Goal: Task Accomplishment & Management: Use online tool/utility

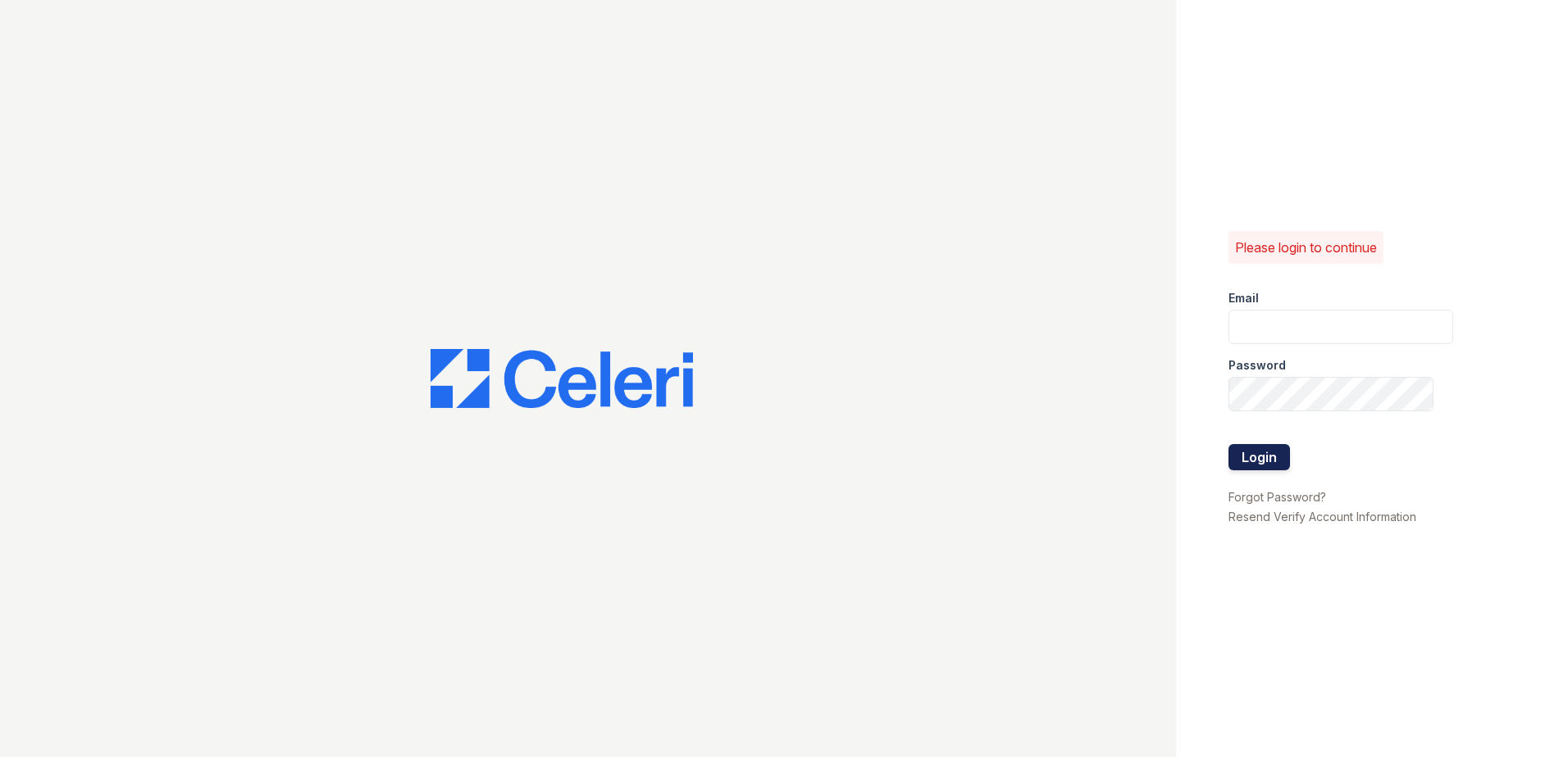
type input "[EMAIL_ADDRESS][DOMAIN_NAME]"
click at [1269, 463] on button "Login" at bounding box center [1260, 457] width 62 height 27
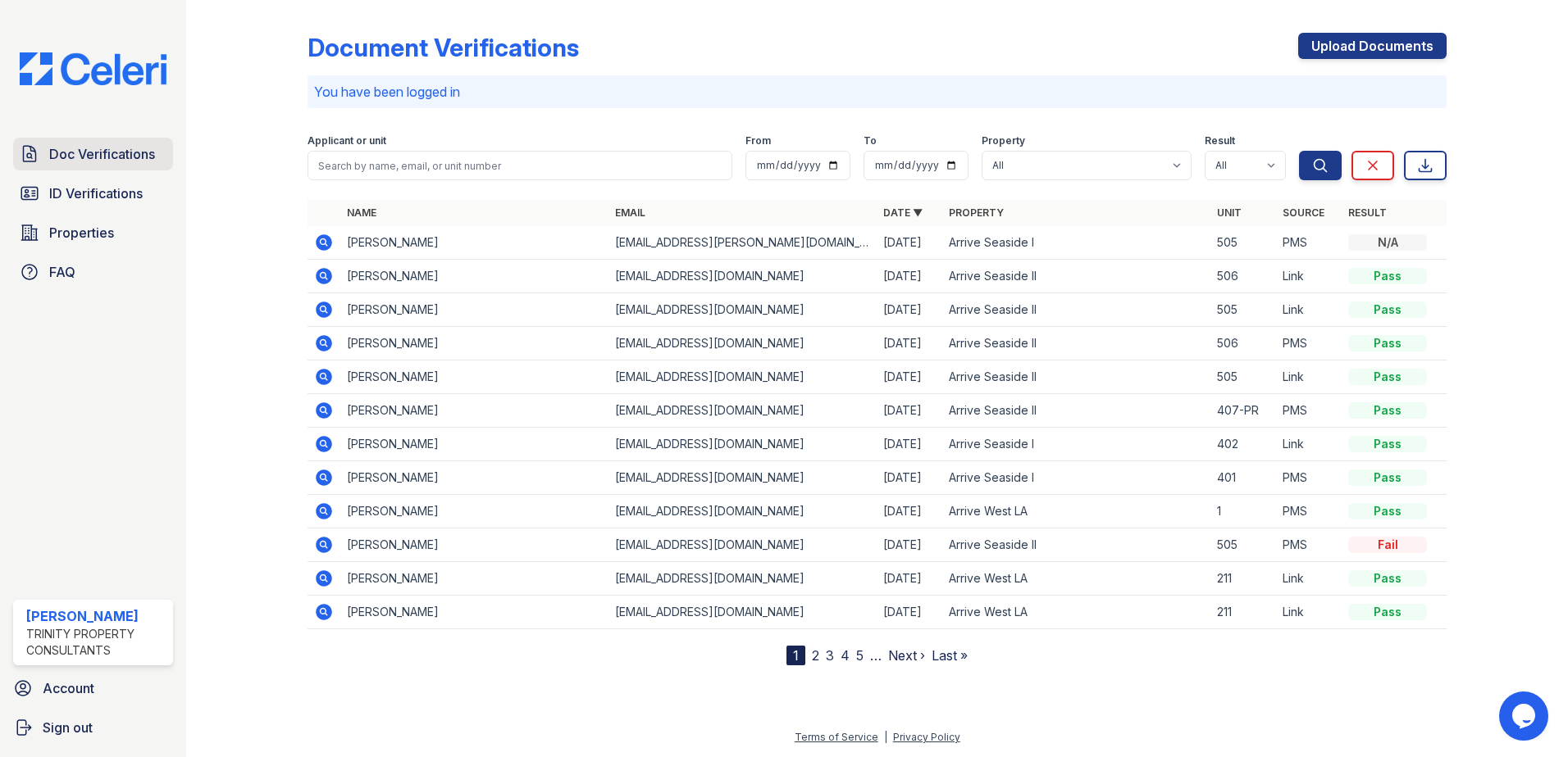
click at [125, 155] on span "Doc Verifications" at bounding box center [101, 154] width 106 height 20
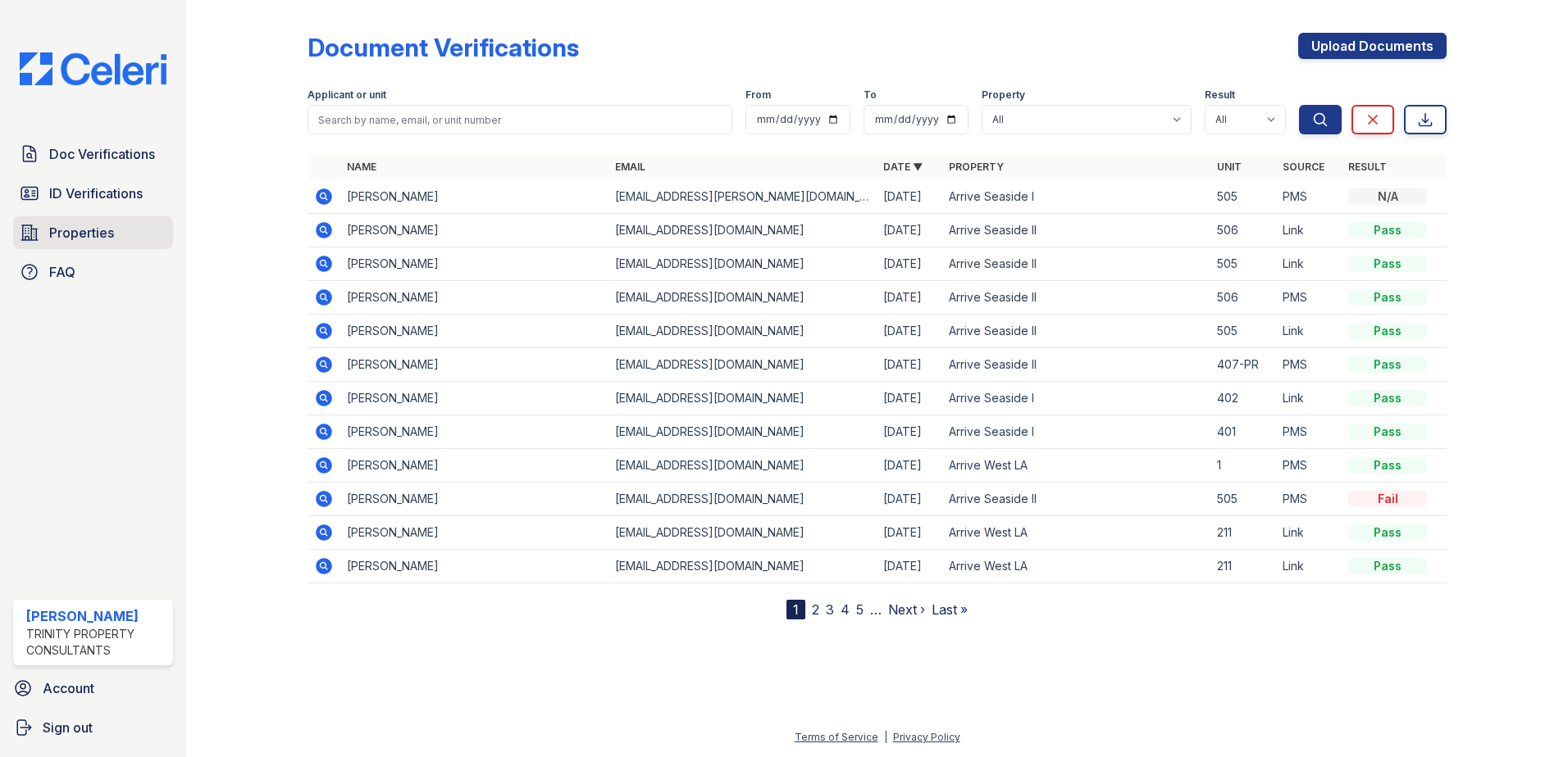
click at [88, 236] on span "Properties" at bounding box center [81, 233] width 64 height 20
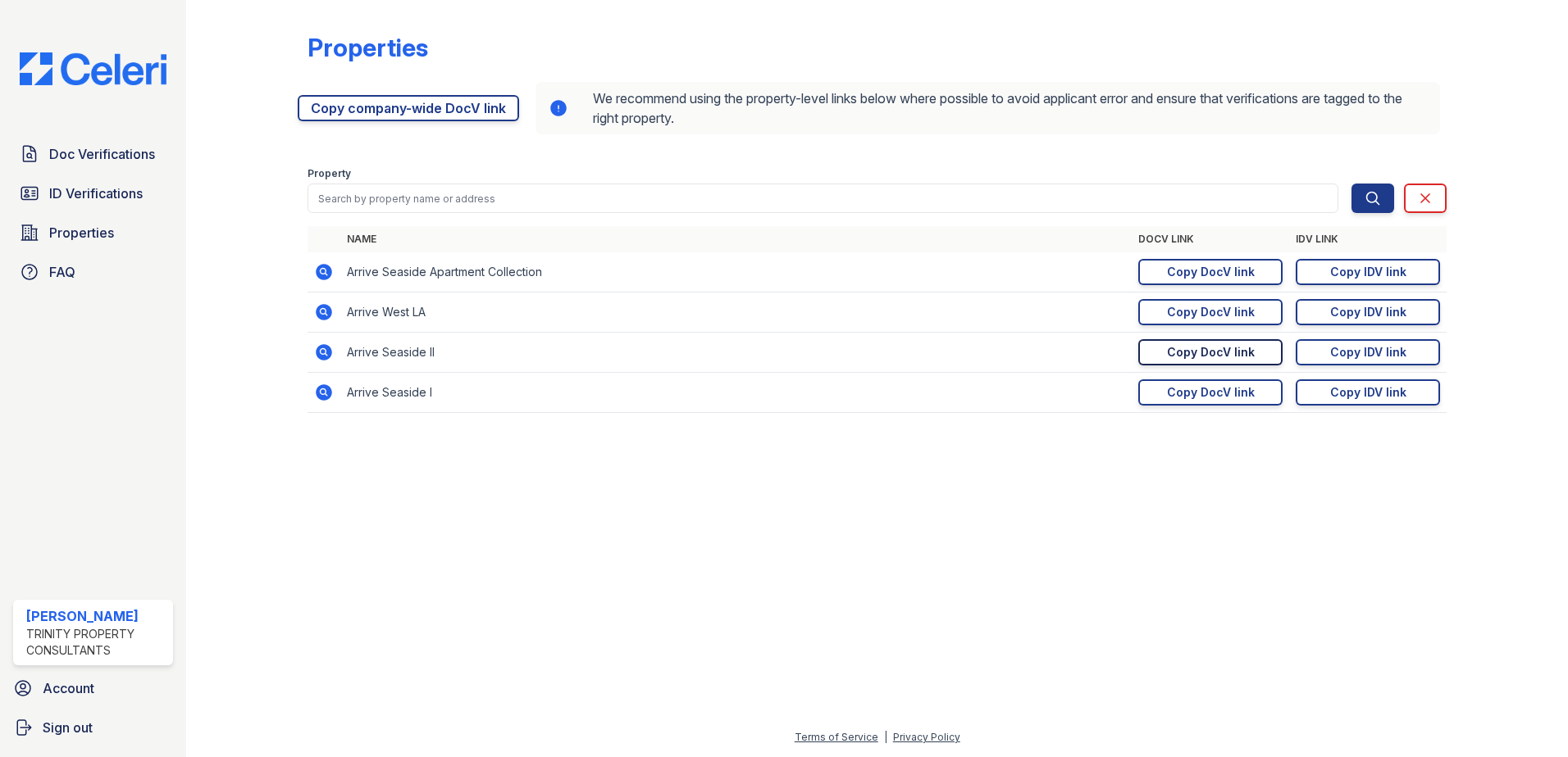
click at [1260, 354] on link "Copy DocV link Copy link" at bounding box center [1211, 352] width 144 height 27
click at [1383, 353] on div "Copy IDV link" at bounding box center [1368, 352] width 76 height 16
